Goal: Information Seeking & Learning: Learn about a topic

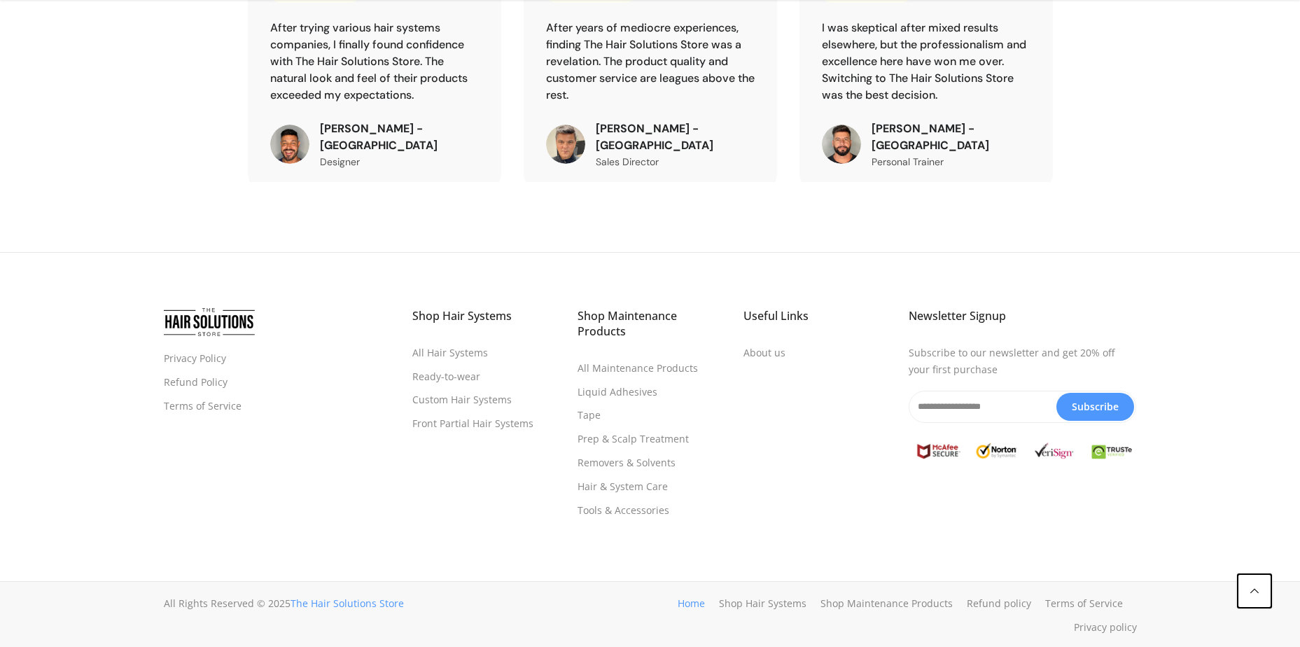
scroll to position [4952, 0]
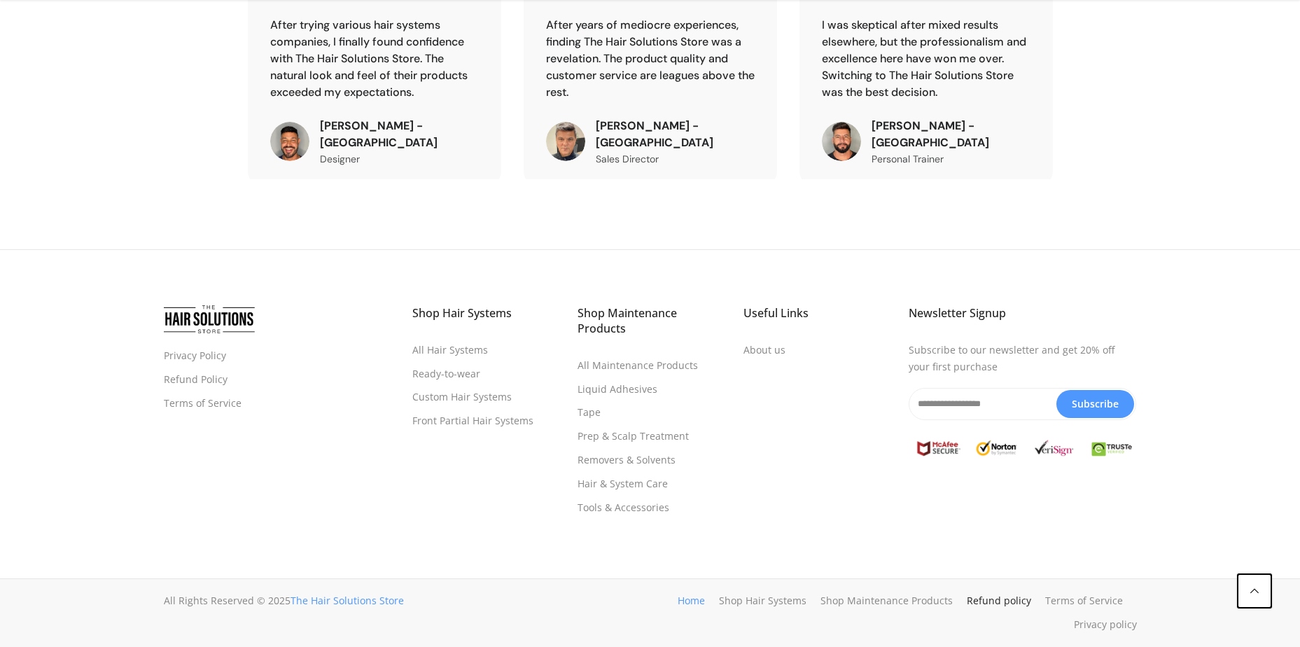
click at [981, 597] on link "Refund policy" at bounding box center [999, 600] width 64 height 13
click at [199, 354] on link "Privacy Policy" at bounding box center [195, 355] width 62 height 13
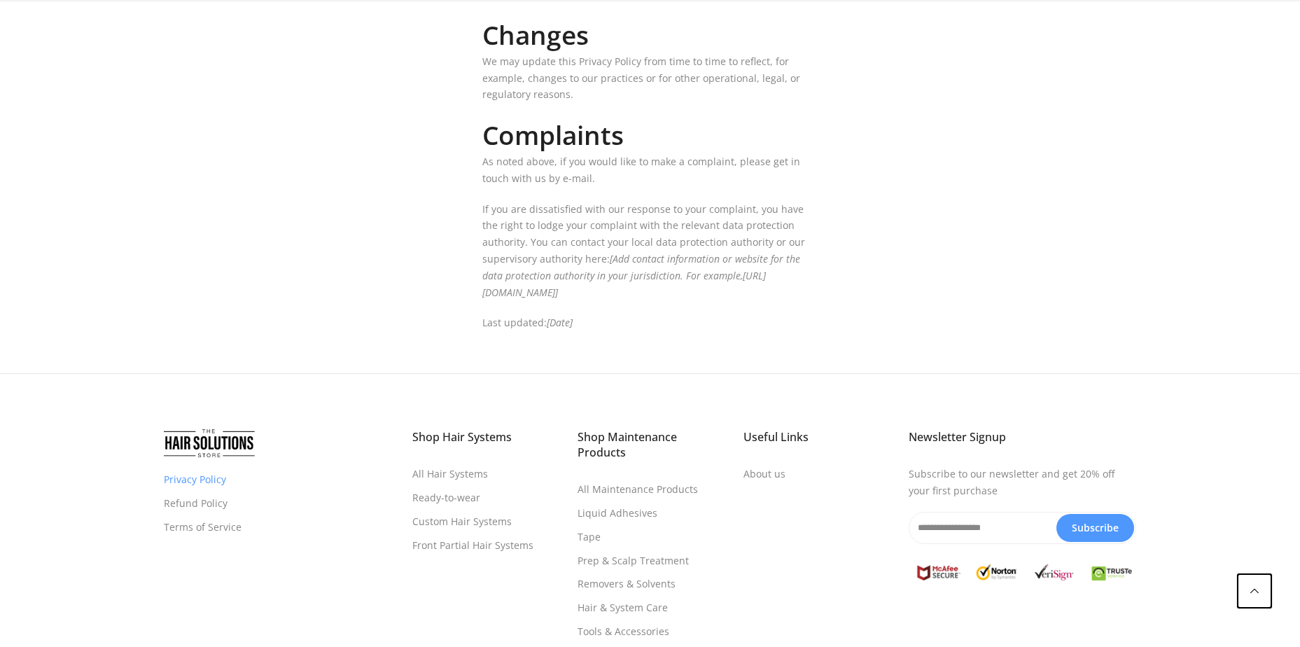
scroll to position [6599, 0]
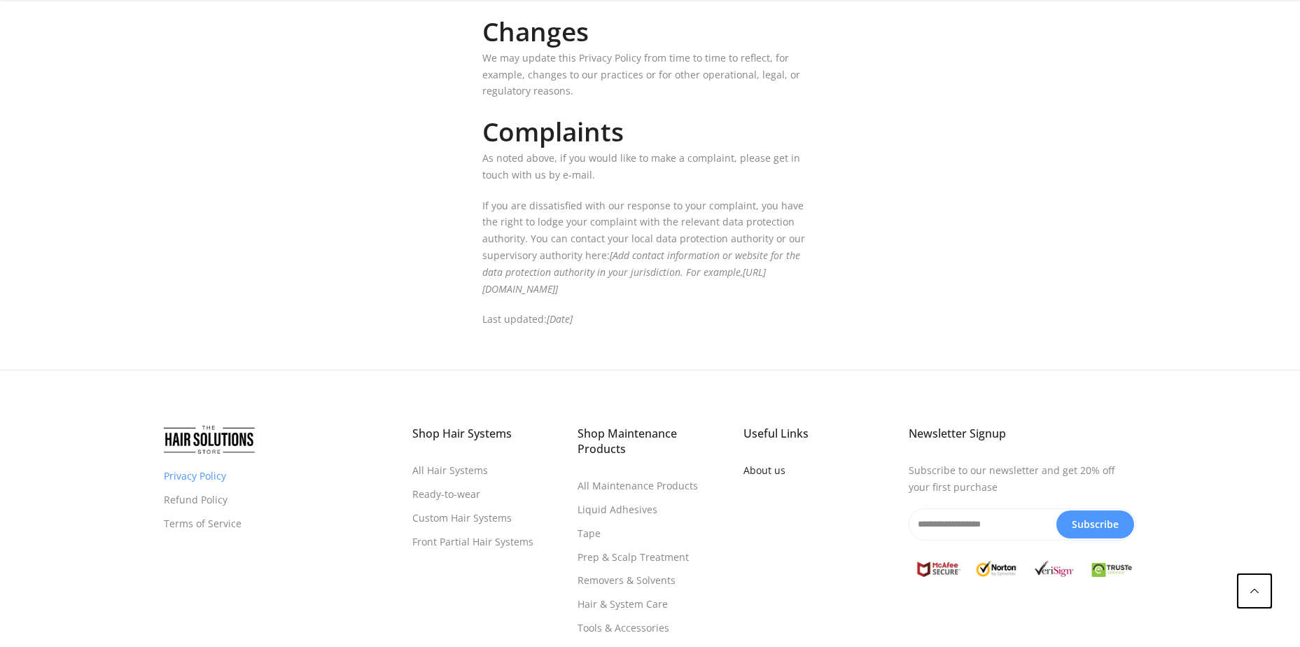
click at [769, 464] on link "About us" at bounding box center [765, 470] width 42 height 13
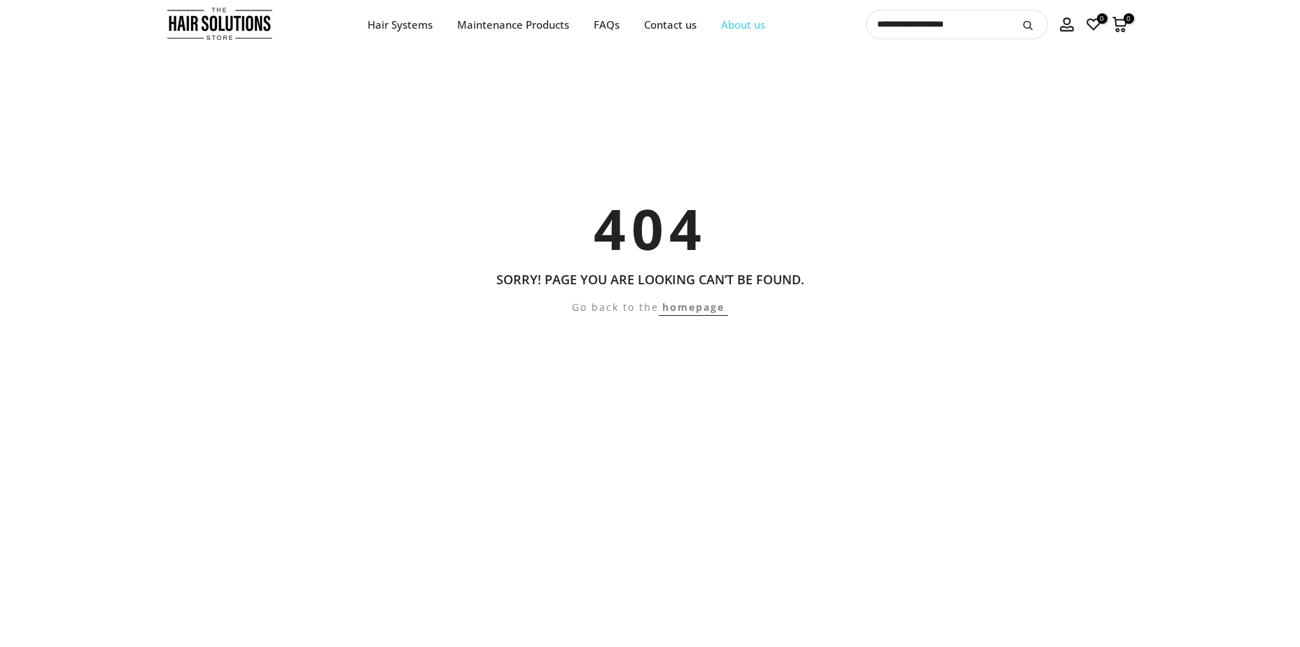
click at [744, 27] on link "About us" at bounding box center [743, 25] width 69 height 18
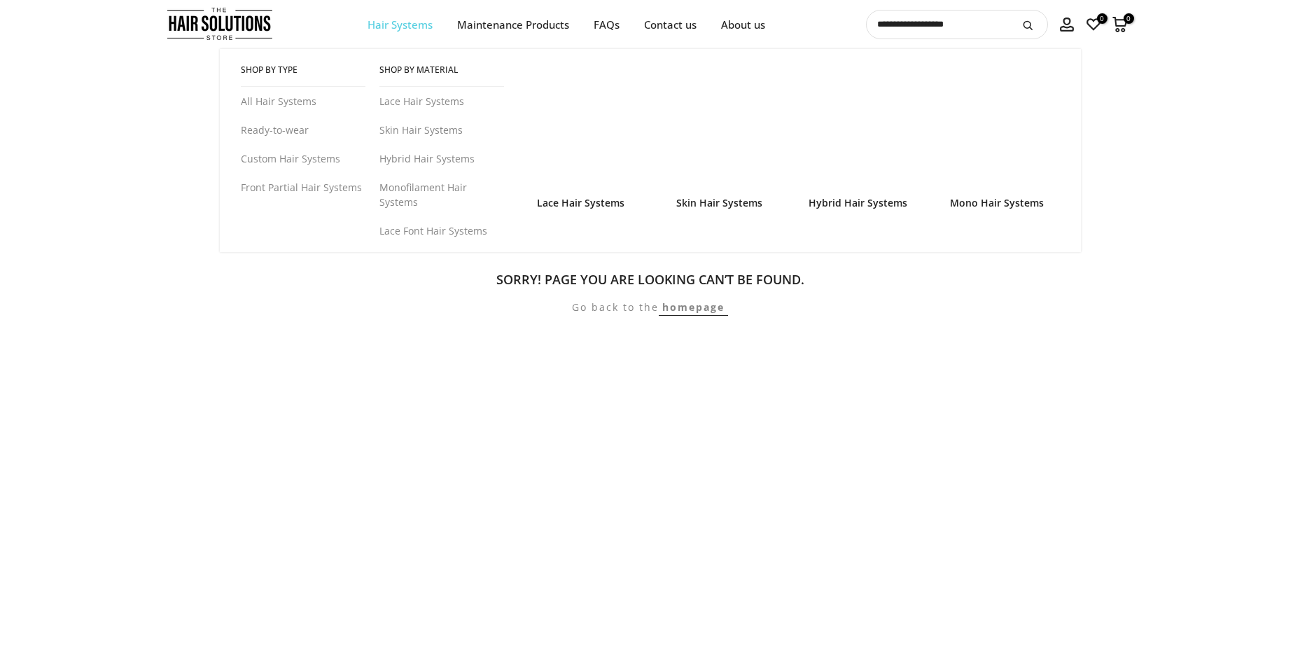
click at [398, 27] on link "Hair Systems" at bounding box center [400, 25] width 90 height 18
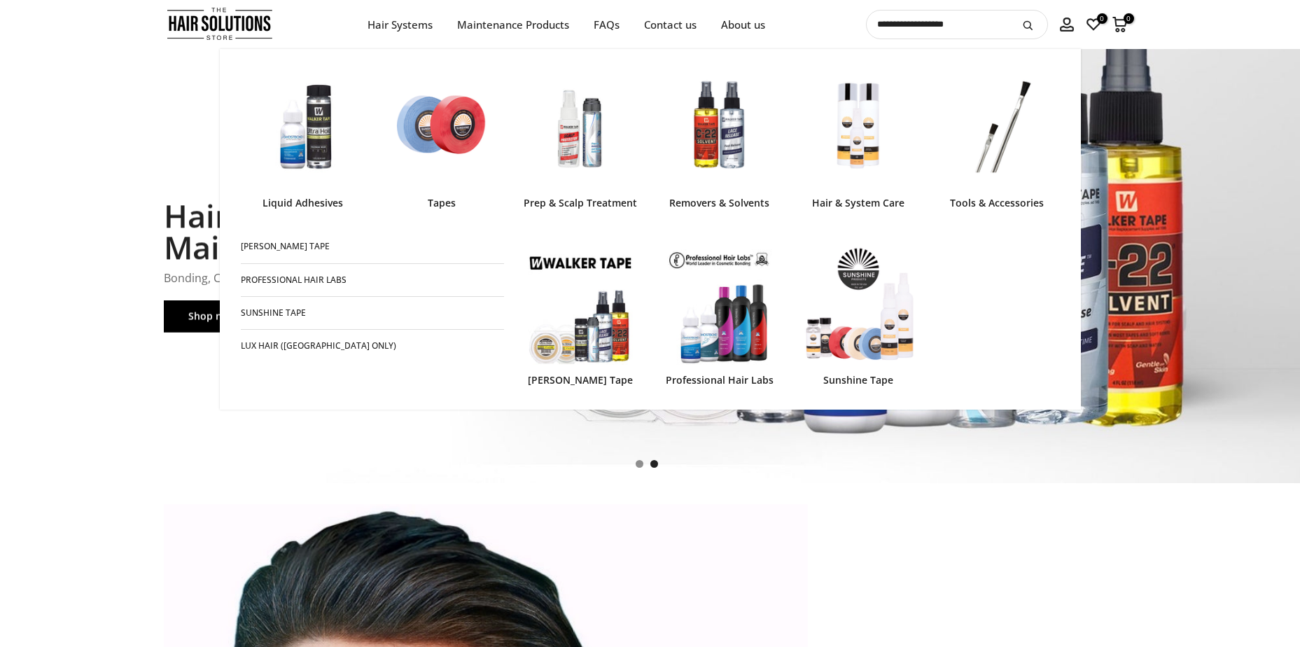
click at [585, 149] on img at bounding box center [580, 125] width 125 height 125
